Goal: Task Accomplishment & Management: Manage account settings

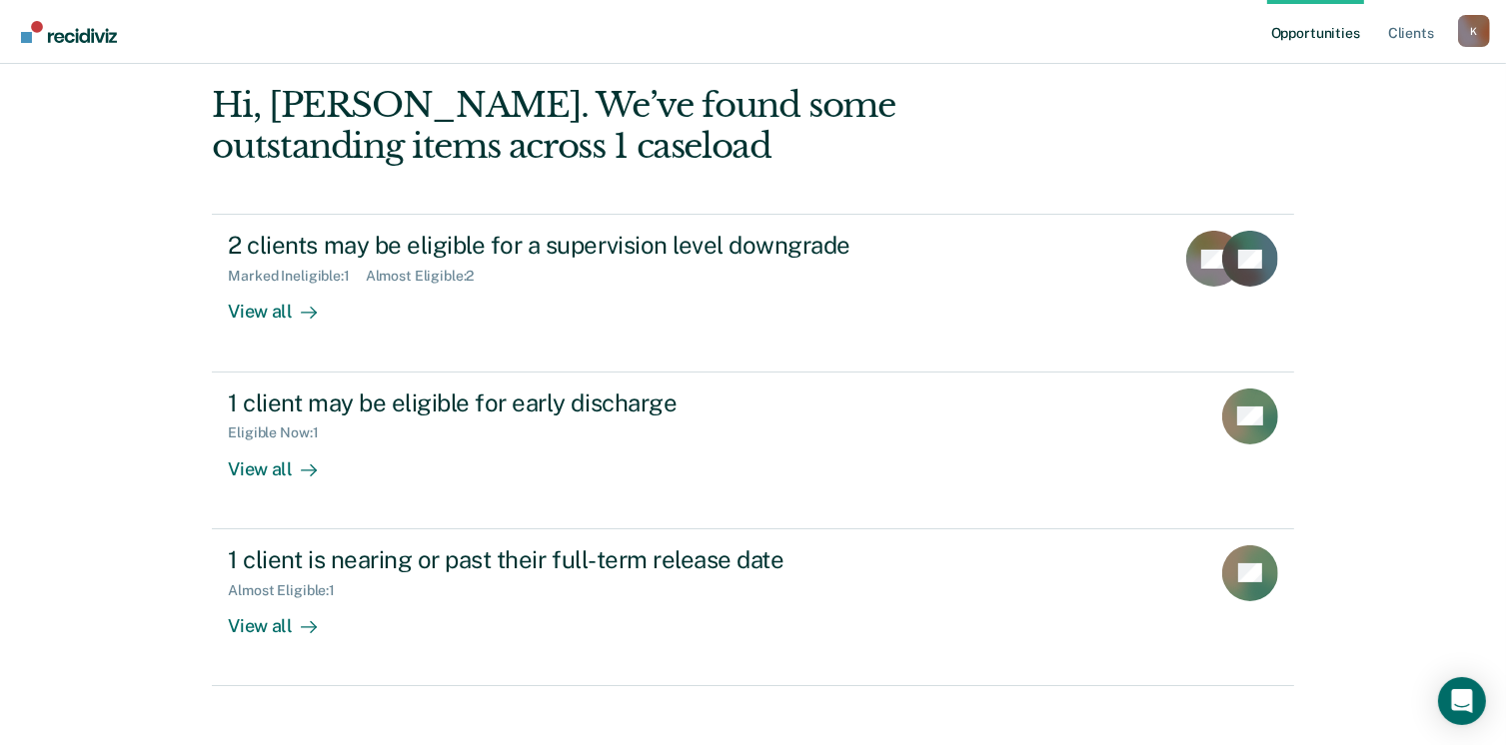
scroll to position [208, 0]
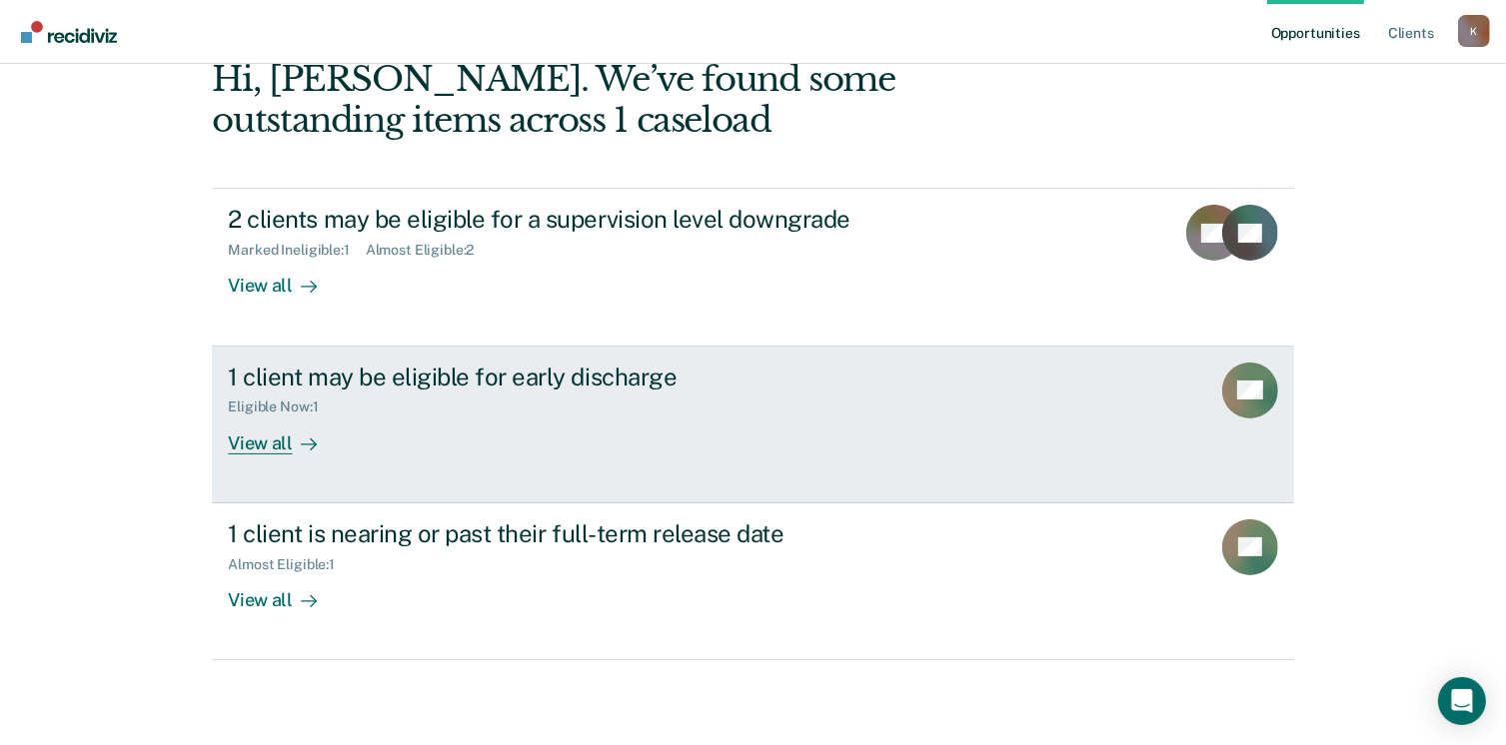
click at [267, 447] on div "View all" at bounding box center [284, 435] width 112 height 39
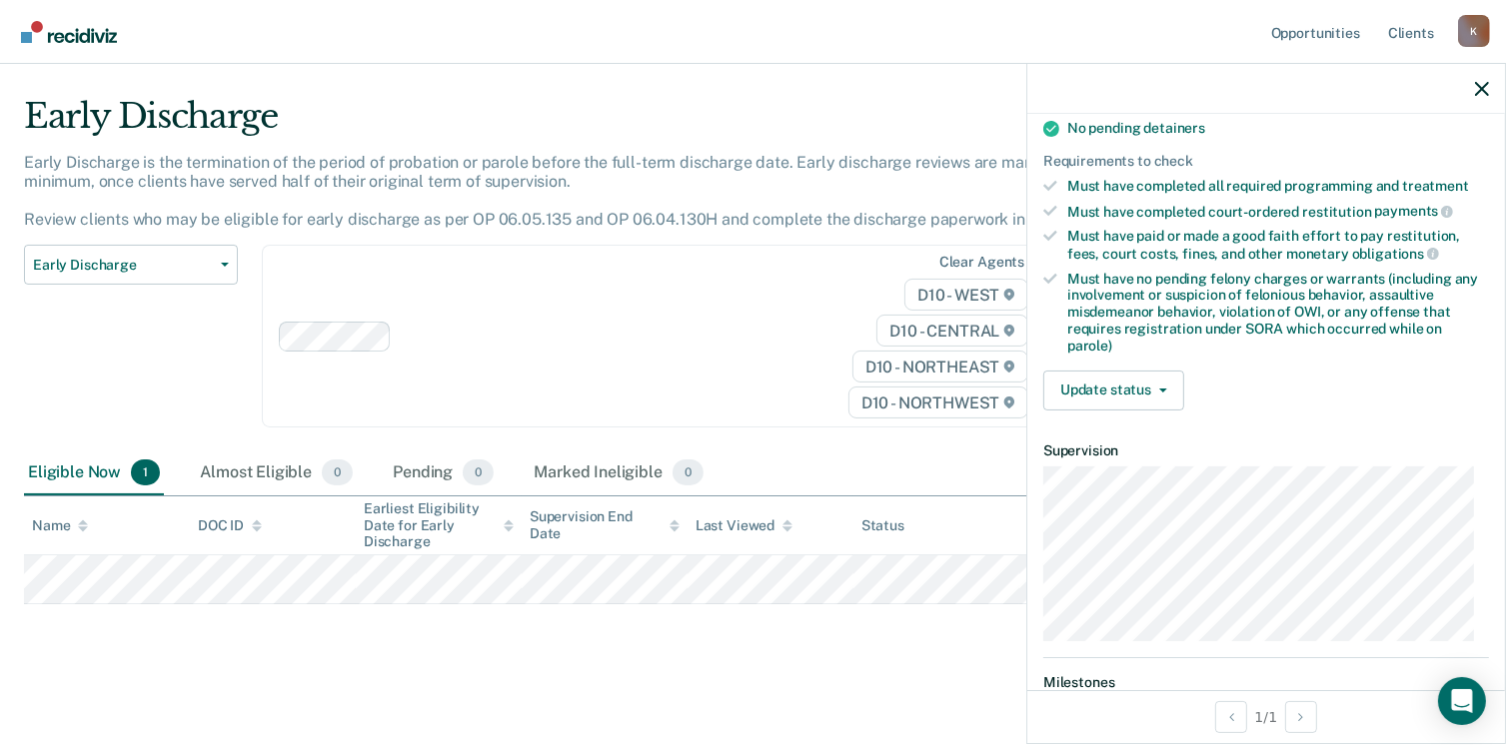
scroll to position [426, 0]
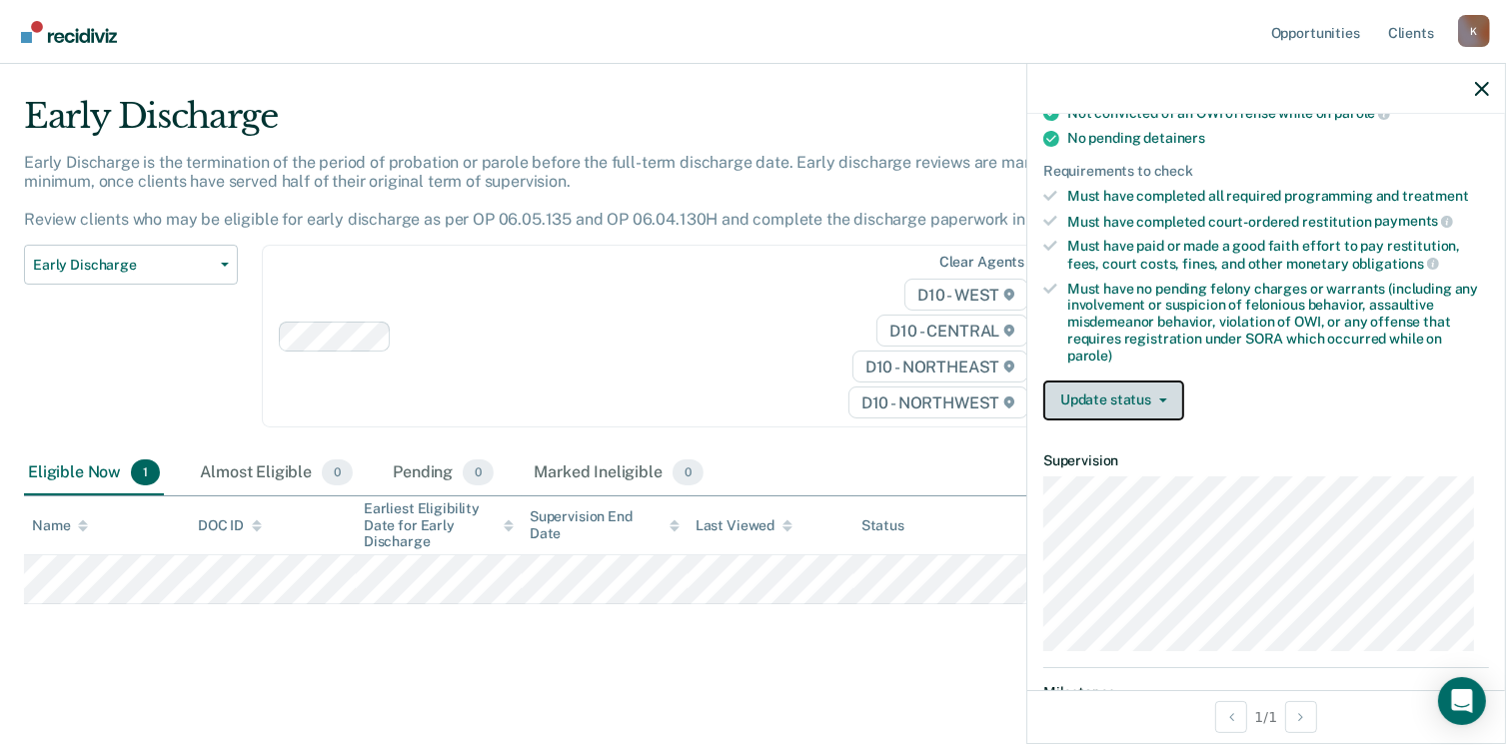
click at [1158, 393] on button "Update status" at bounding box center [1113, 401] width 141 height 40
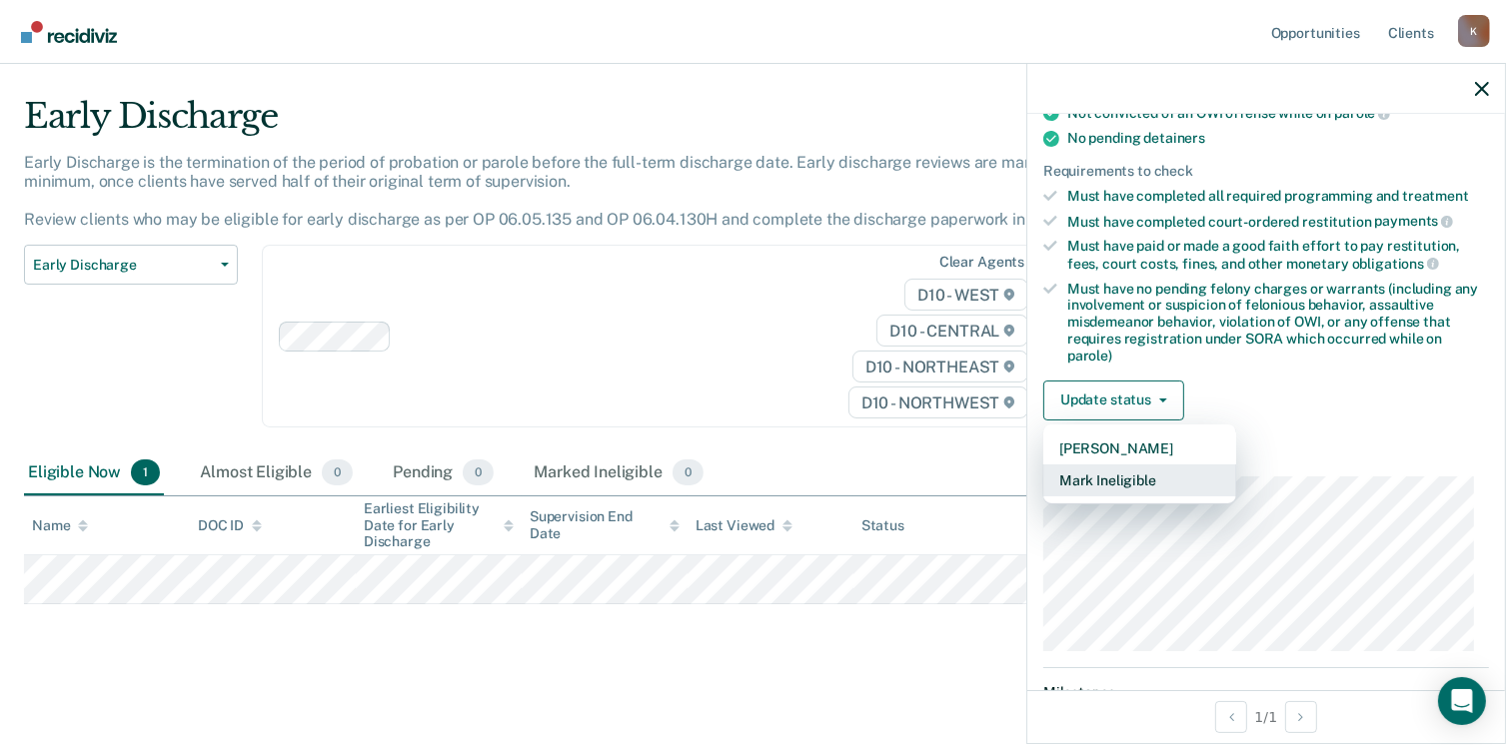
click at [1151, 472] on button "Mark Ineligible" at bounding box center [1139, 481] width 193 height 32
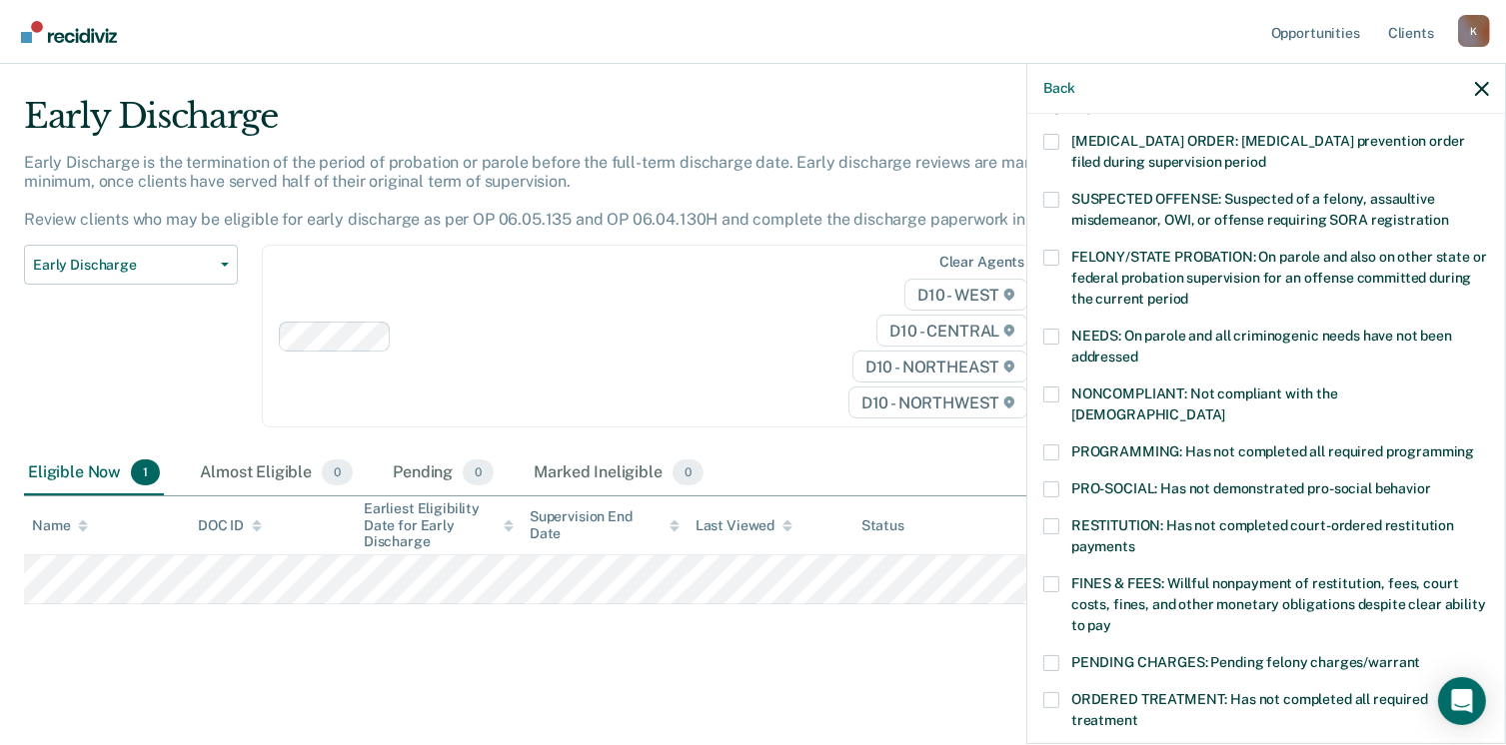
scroll to position [132, 0]
click at [1047, 576] on span at bounding box center [1051, 584] width 16 height 16
click at [1111, 618] on input "FINES & FEES: Willful nonpayment of restitution, fees, court costs, fines, and …" at bounding box center [1111, 618] width 0 height 0
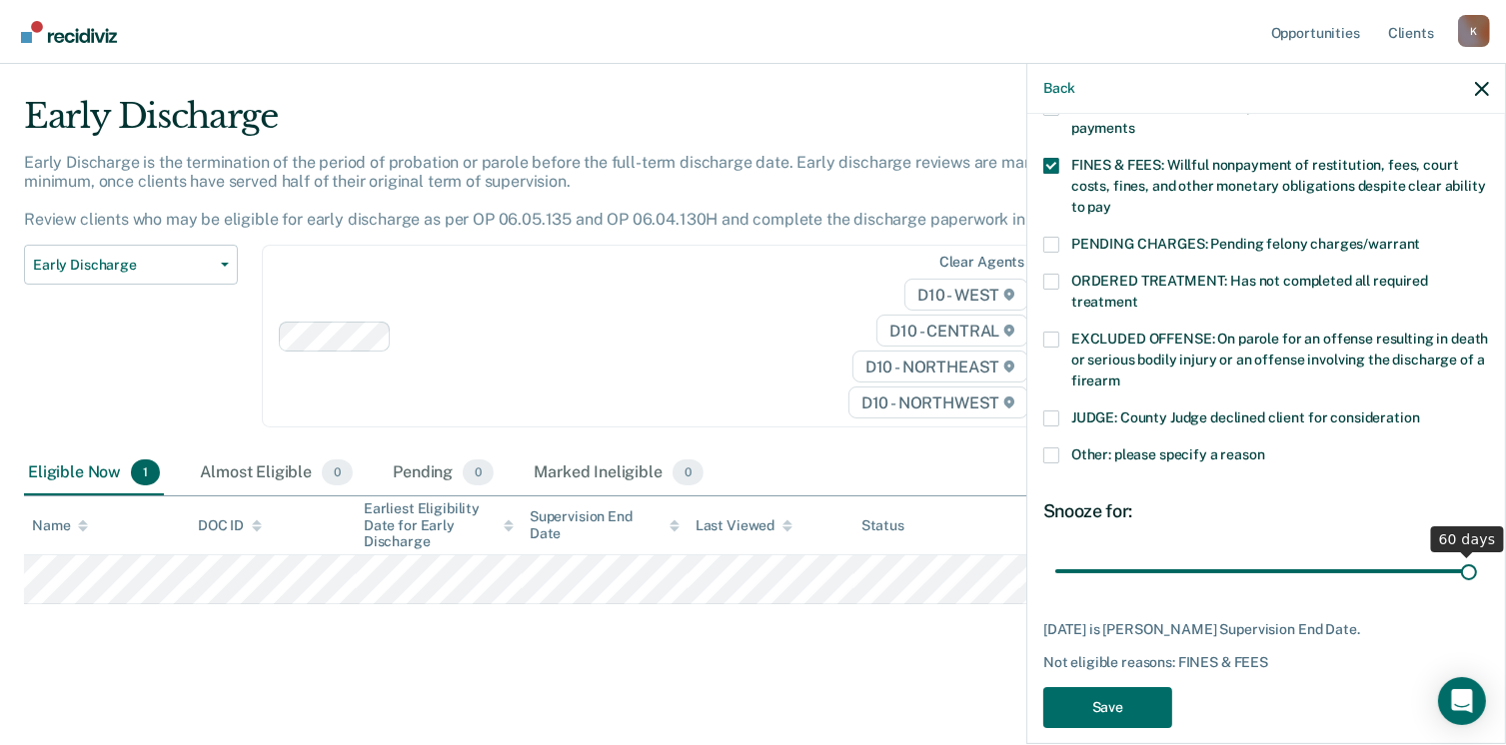
drag, startPoint x: 1251, startPoint y: 548, endPoint x: 1527, endPoint y: 418, distance: 305.2
type input "60"
click at [1477, 554] on input "range" at bounding box center [1266, 571] width 422 height 35
click at [1142, 687] on button "Save" at bounding box center [1107, 707] width 129 height 41
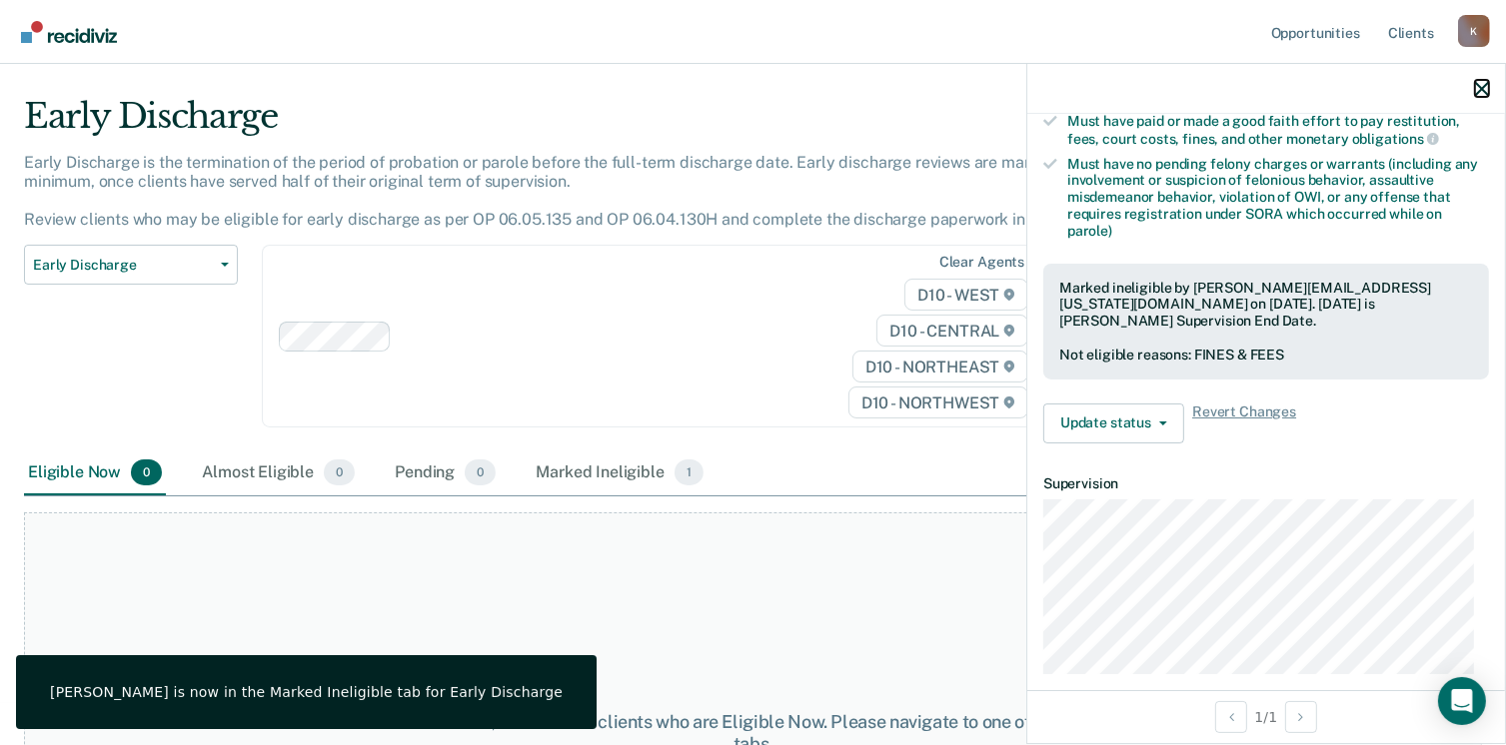
click at [1481, 82] on icon "button" at bounding box center [1482, 89] width 14 height 14
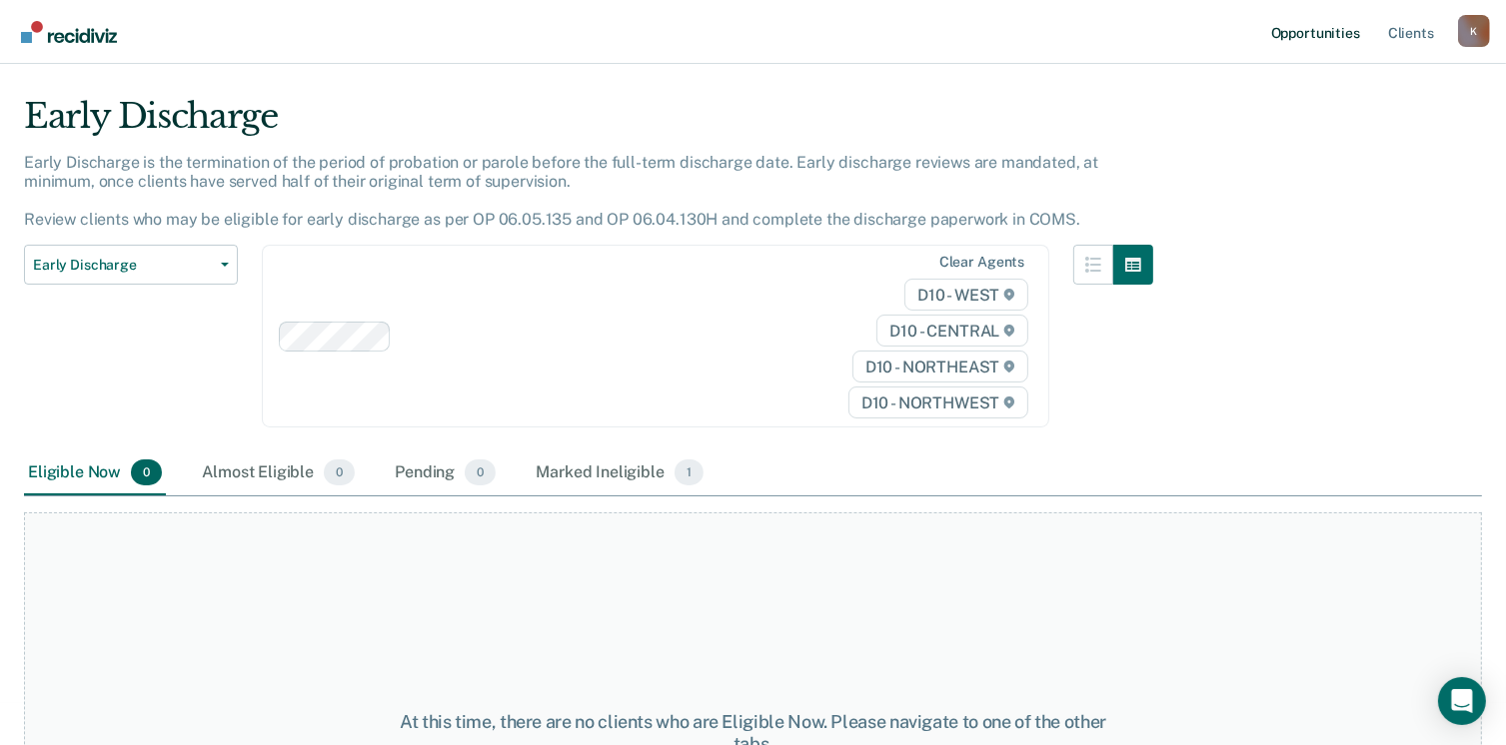
click at [1340, 25] on link "Opportunities" at bounding box center [1315, 32] width 97 height 64
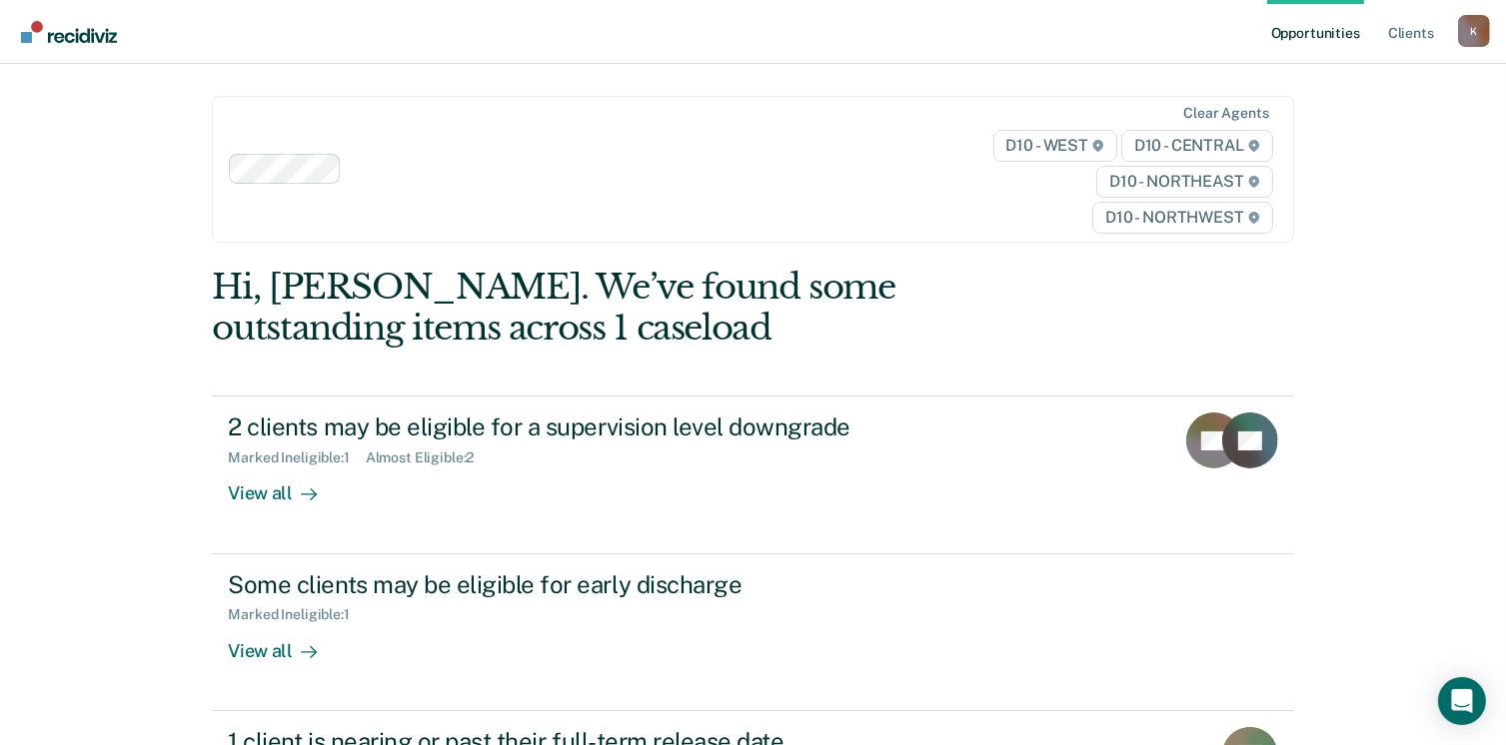
scroll to position [244, 0]
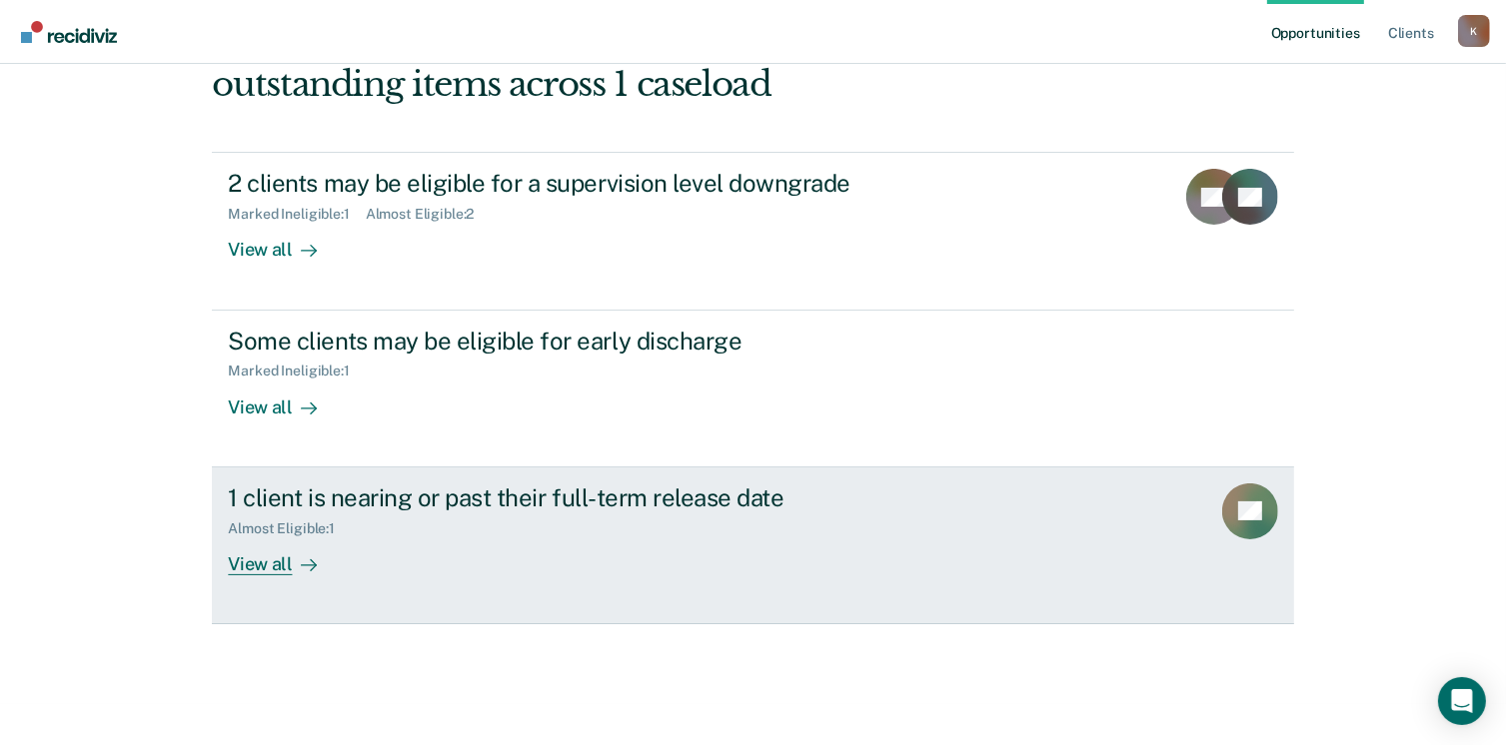
click at [423, 490] on div "1 client is nearing or past their full-term release date" at bounding box center [578, 498] width 701 height 29
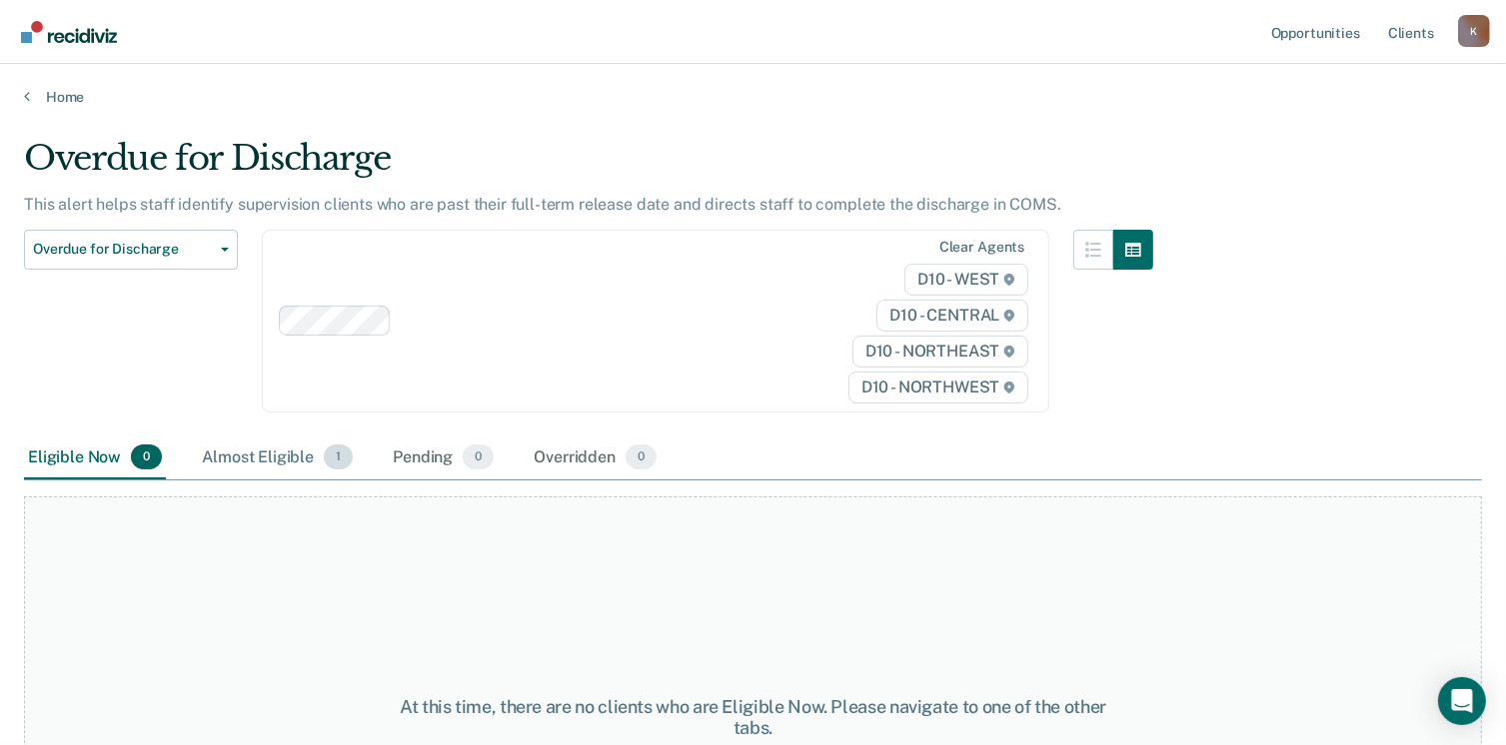
click at [257, 453] on div "Almost Eligible 1" at bounding box center [277, 459] width 159 height 44
